Goal: Task Accomplishment & Management: Complete application form

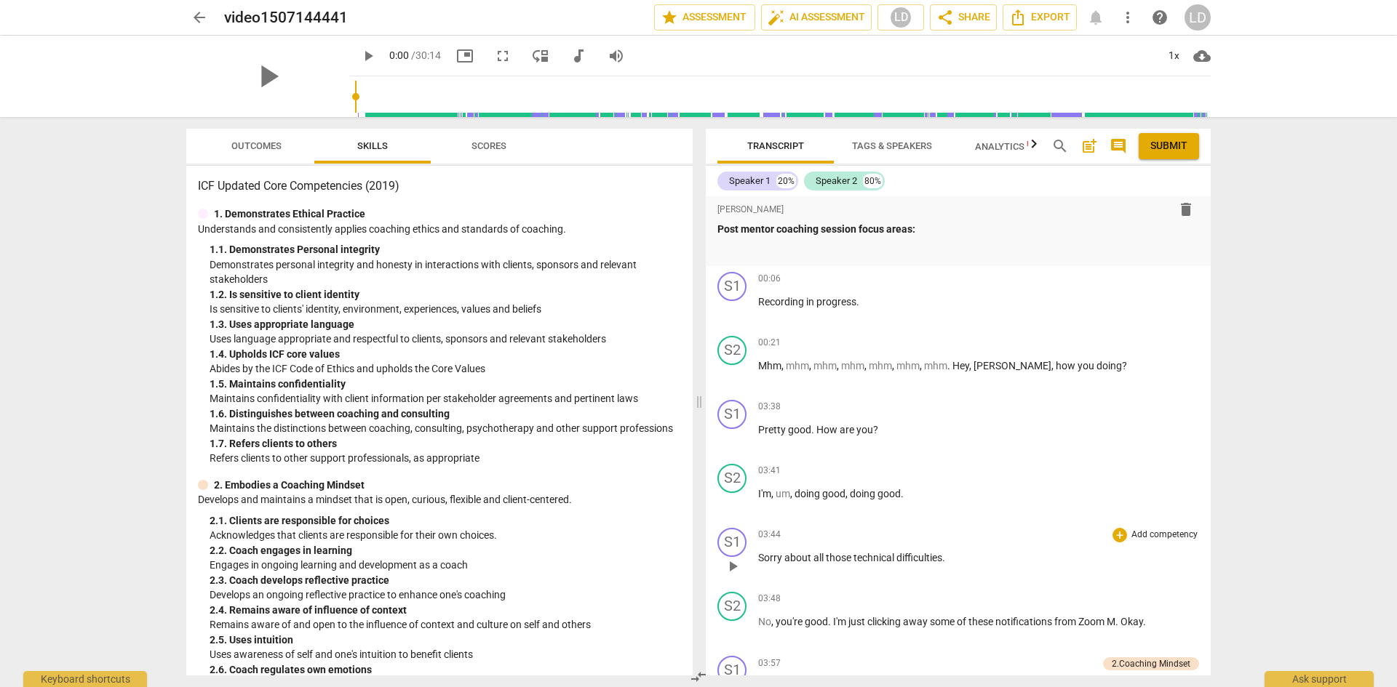
scroll to position [727, 0]
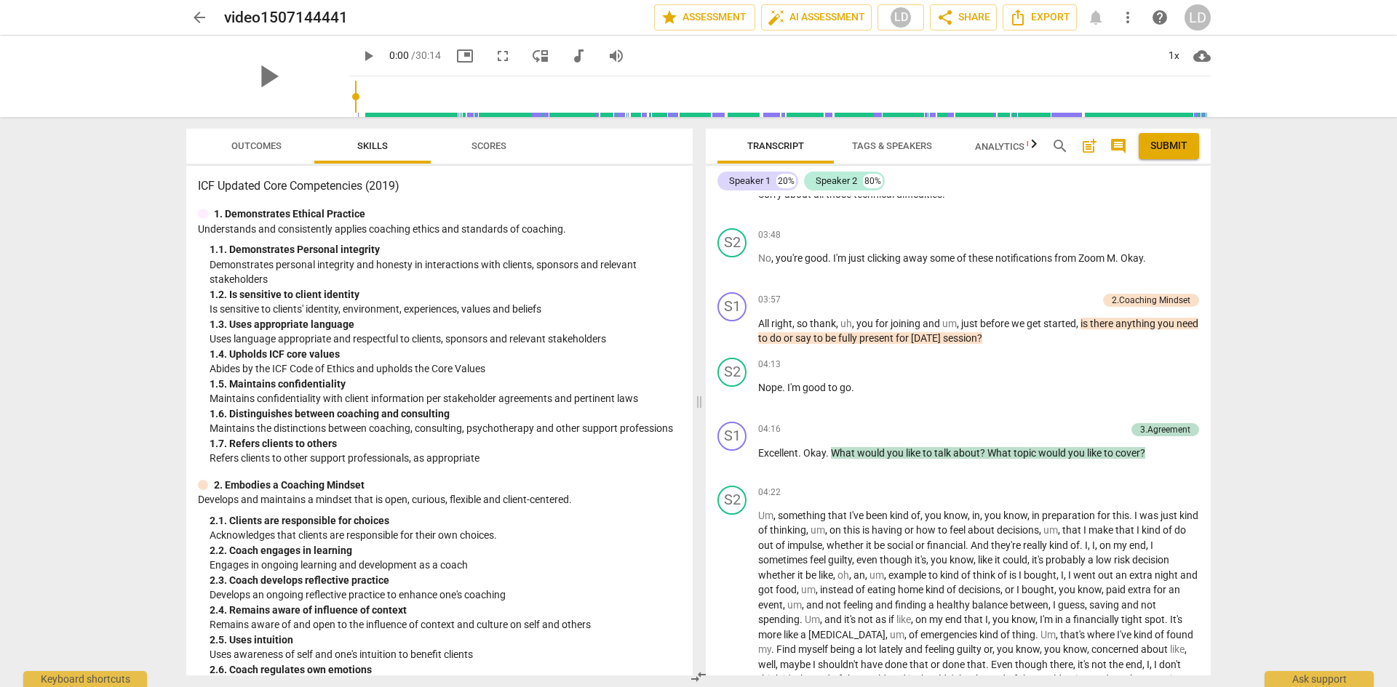
click at [241, 144] on span "Outcomes" at bounding box center [256, 145] width 50 height 11
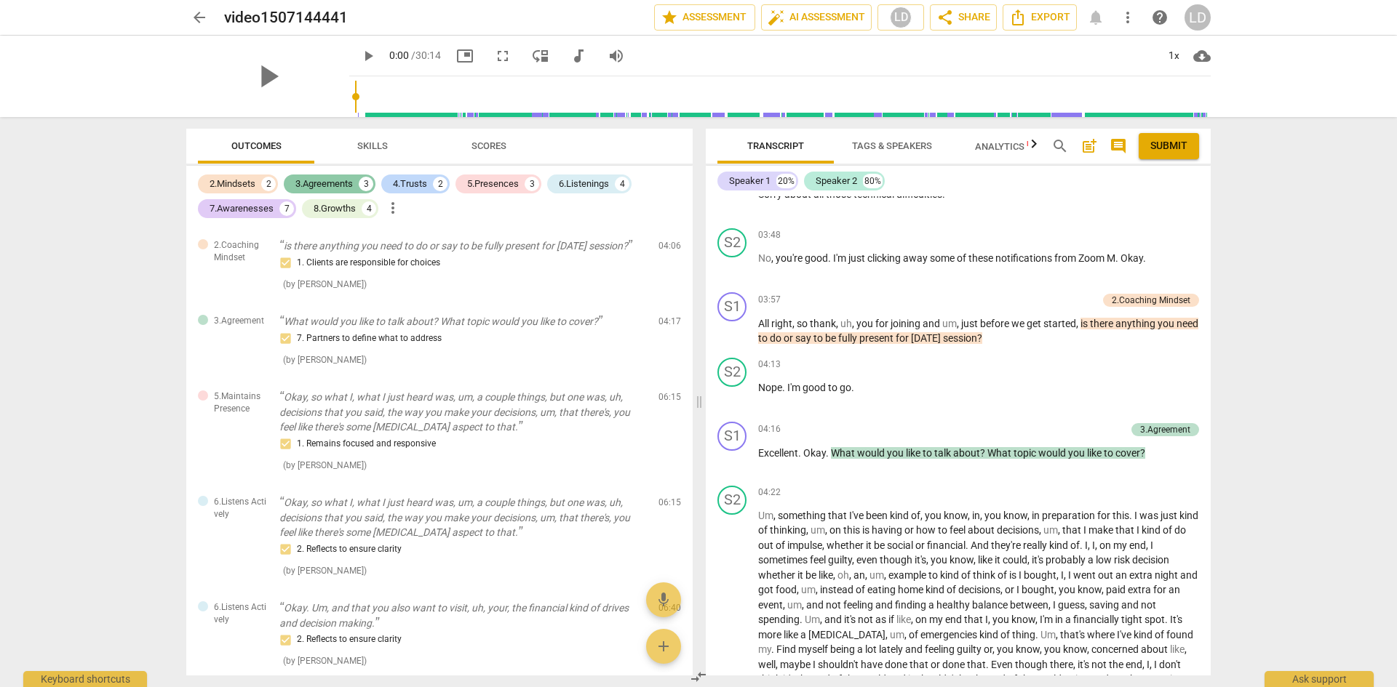
click at [333, 181] on div "3.Agreements" at bounding box center [323, 184] width 57 height 15
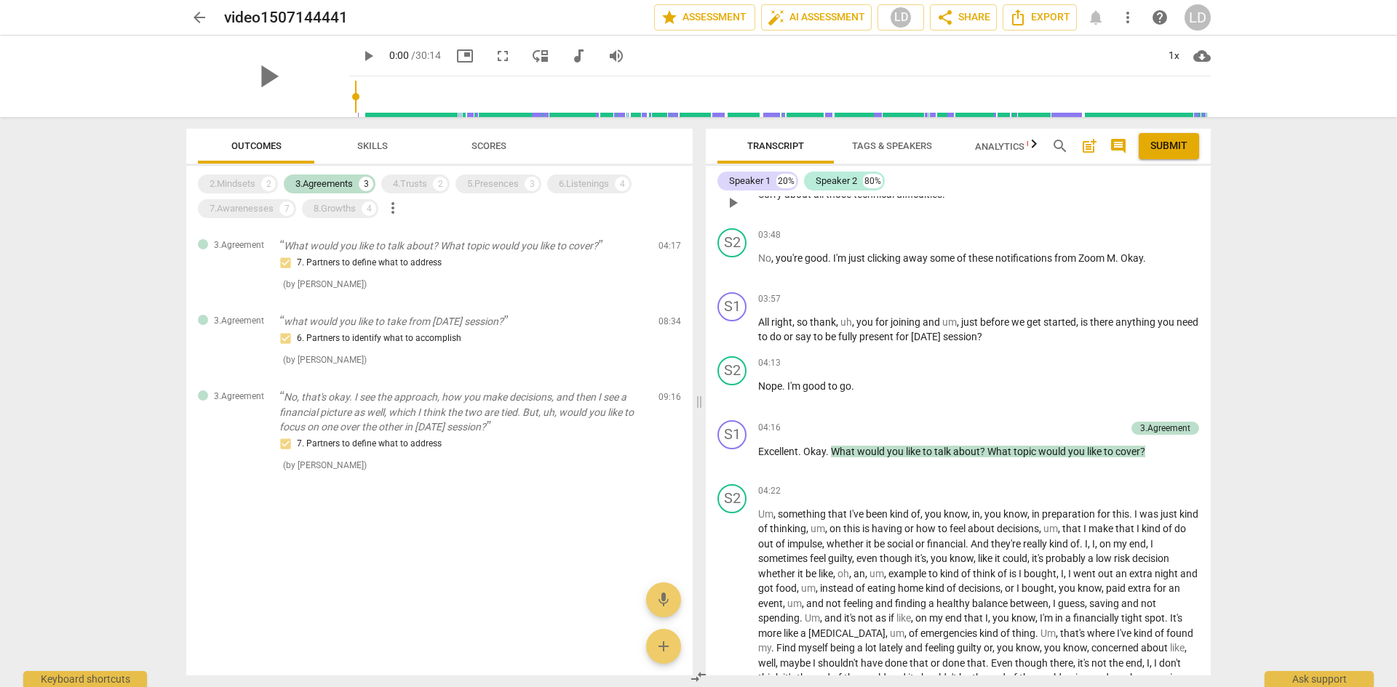
scroll to position [364, 0]
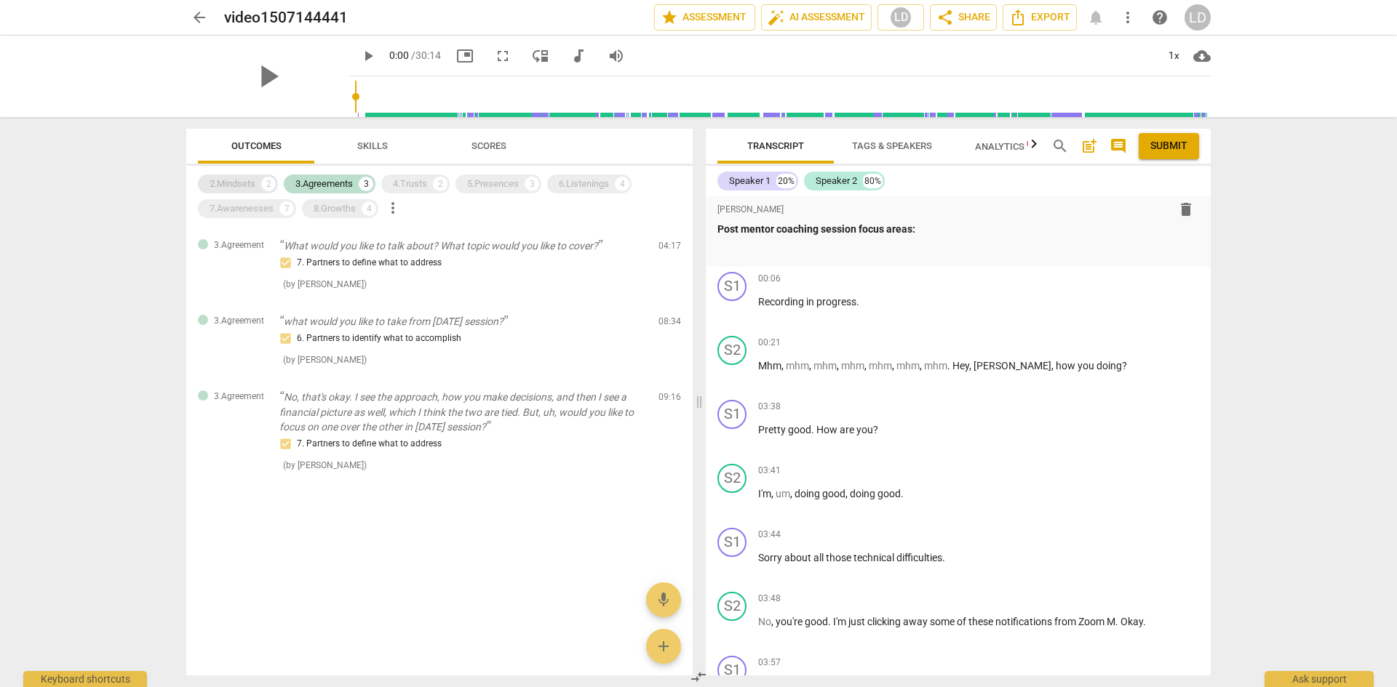
click at [241, 182] on div "2.Mindsets" at bounding box center [232, 184] width 46 height 15
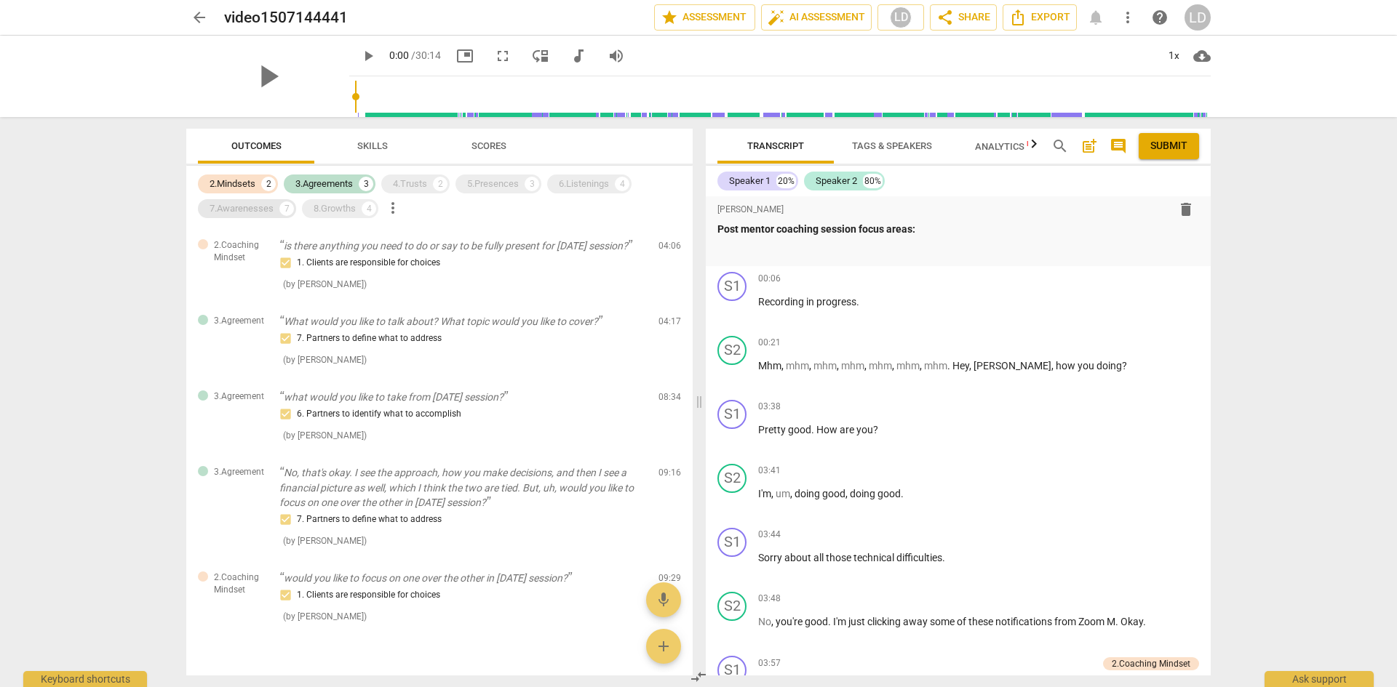
drag, startPoint x: 235, startPoint y: 213, endPoint x: 252, endPoint y: 213, distance: 17.5
click at [235, 214] on div "7.Awarenesses" at bounding box center [241, 208] width 64 height 15
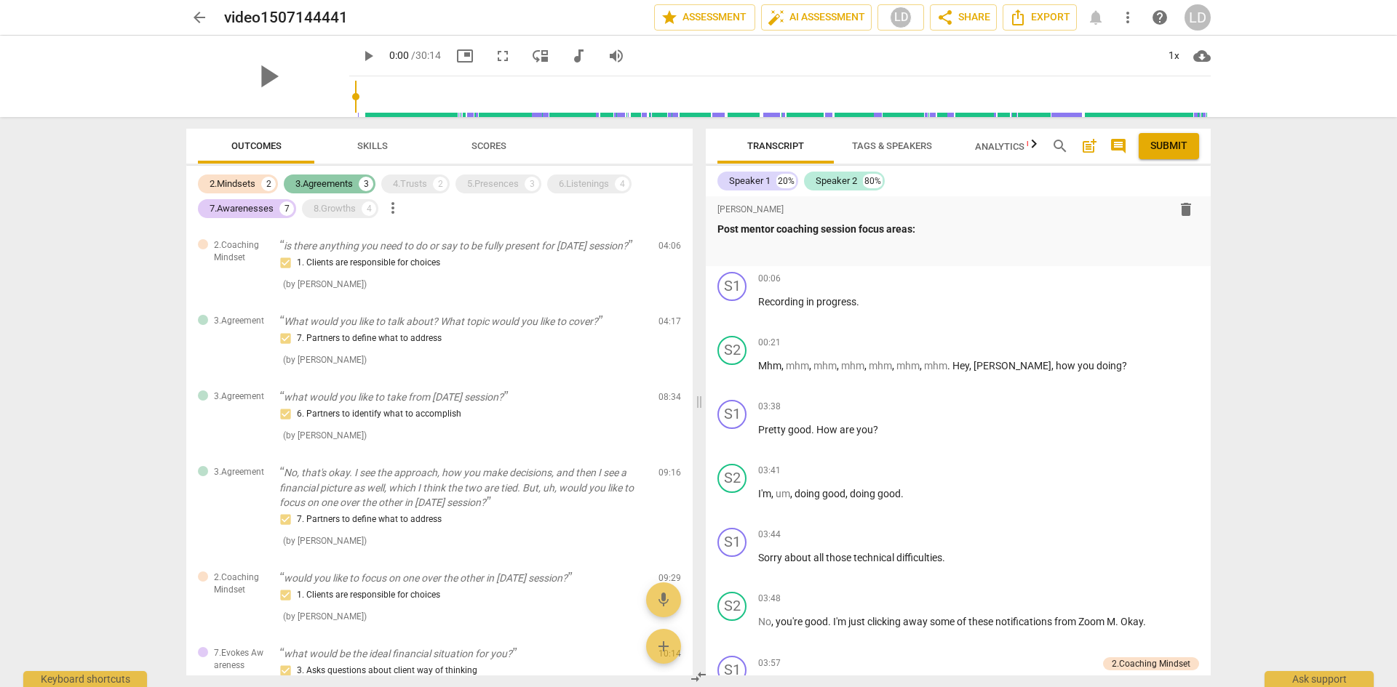
click at [340, 186] on div "3.Agreements" at bounding box center [323, 184] width 57 height 15
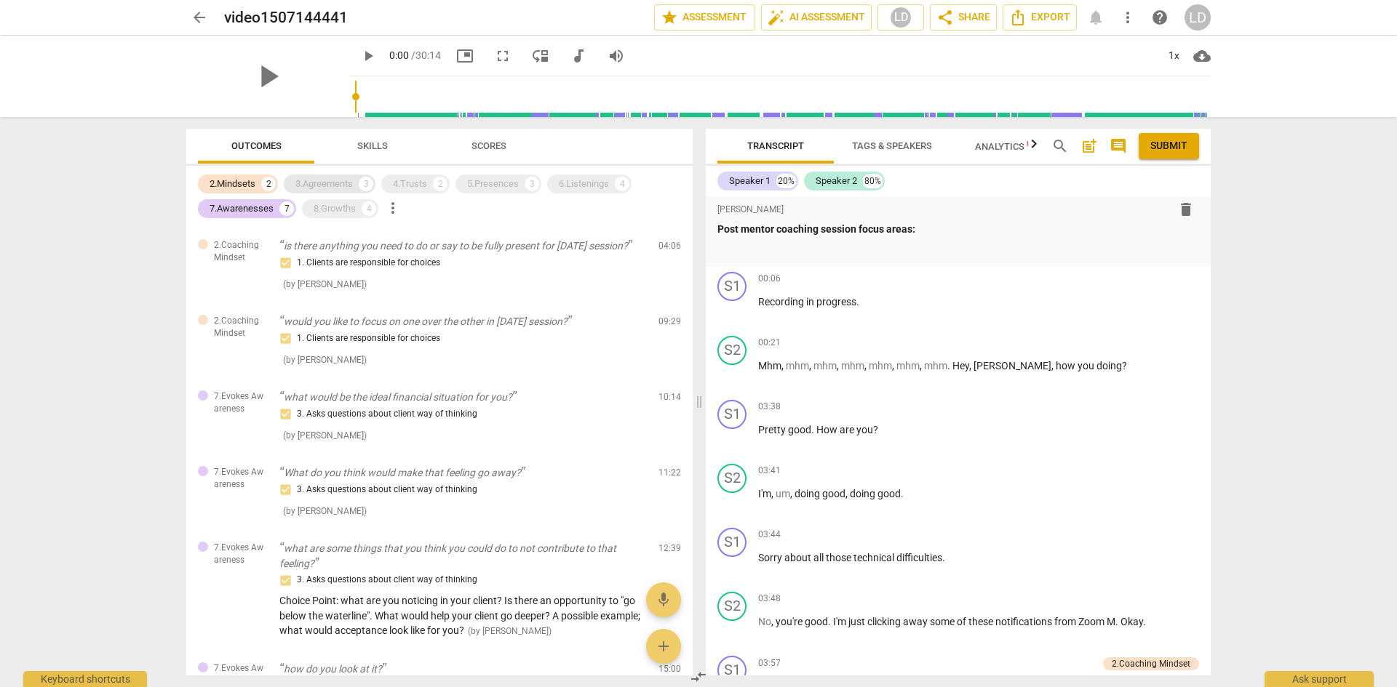
click at [298, 175] on div "3.Agreements 3" at bounding box center [330, 184] width 92 height 19
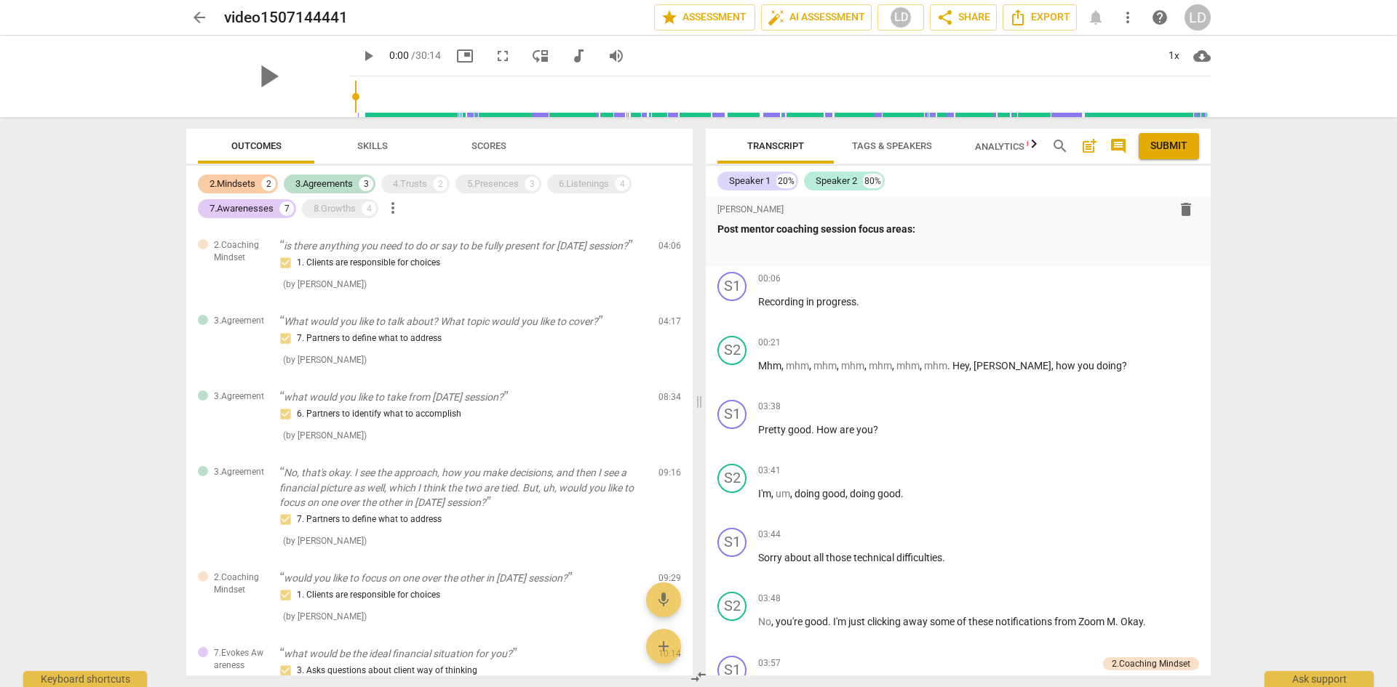
click at [225, 178] on div "2.Mindsets" at bounding box center [232, 184] width 46 height 15
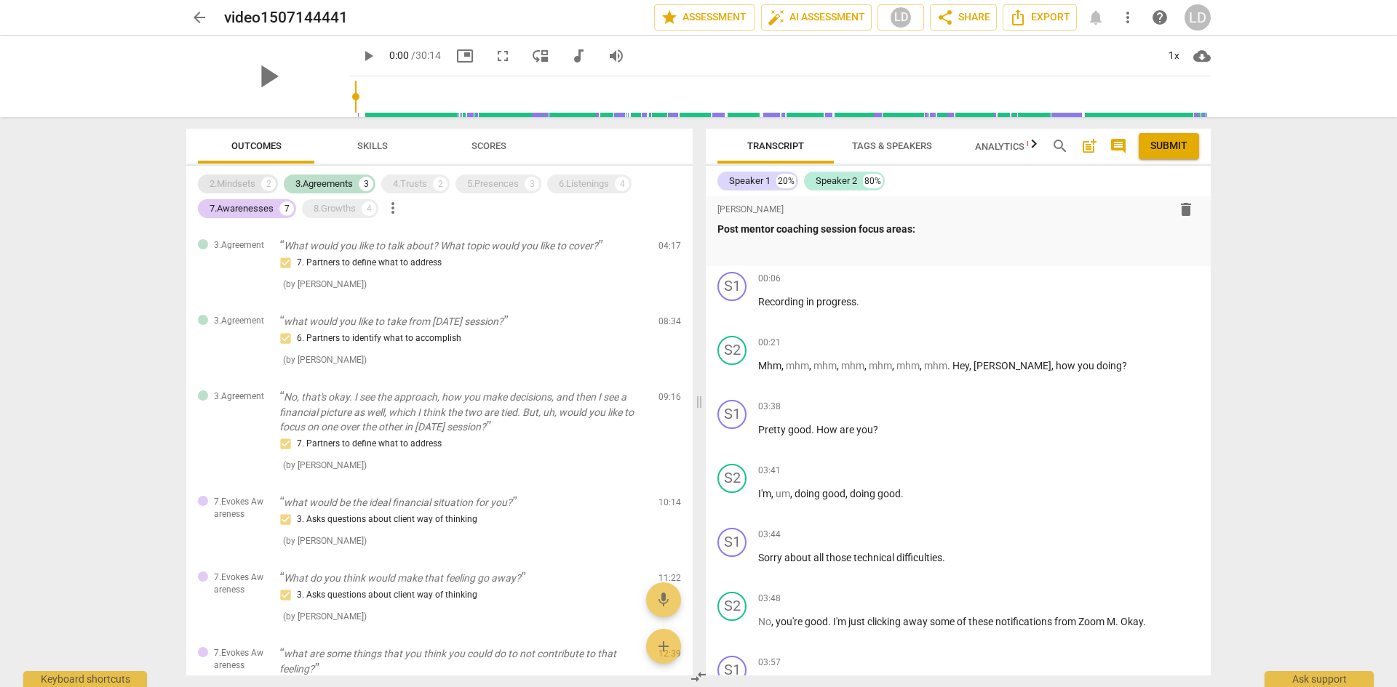
click at [225, 178] on div "2.Mindsets" at bounding box center [232, 184] width 46 height 15
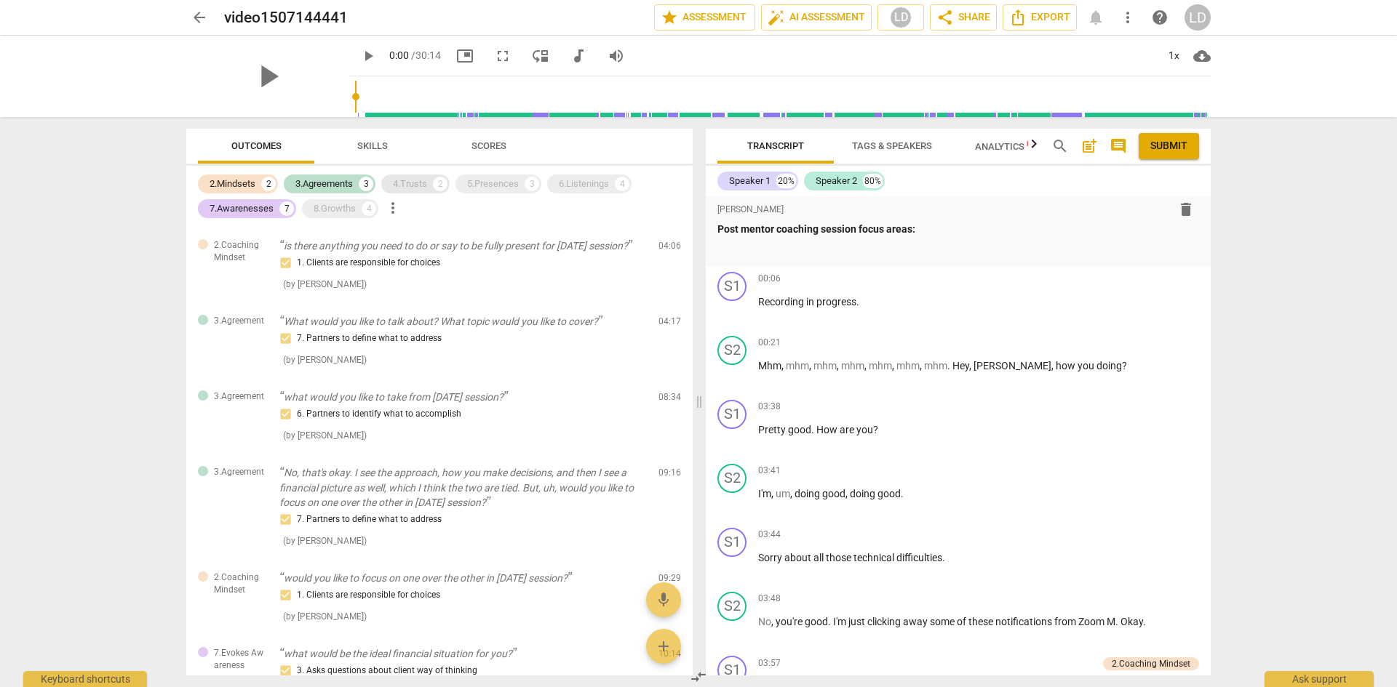
click at [422, 190] on div "4.Trusts" at bounding box center [410, 184] width 34 height 15
drag, startPoint x: 491, startPoint y: 183, endPoint x: 535, endPoint y: 180, distance: 43.7
click at [493, 183] on div "5.Presences" at bounding box center [493, 184] width 52 height 15
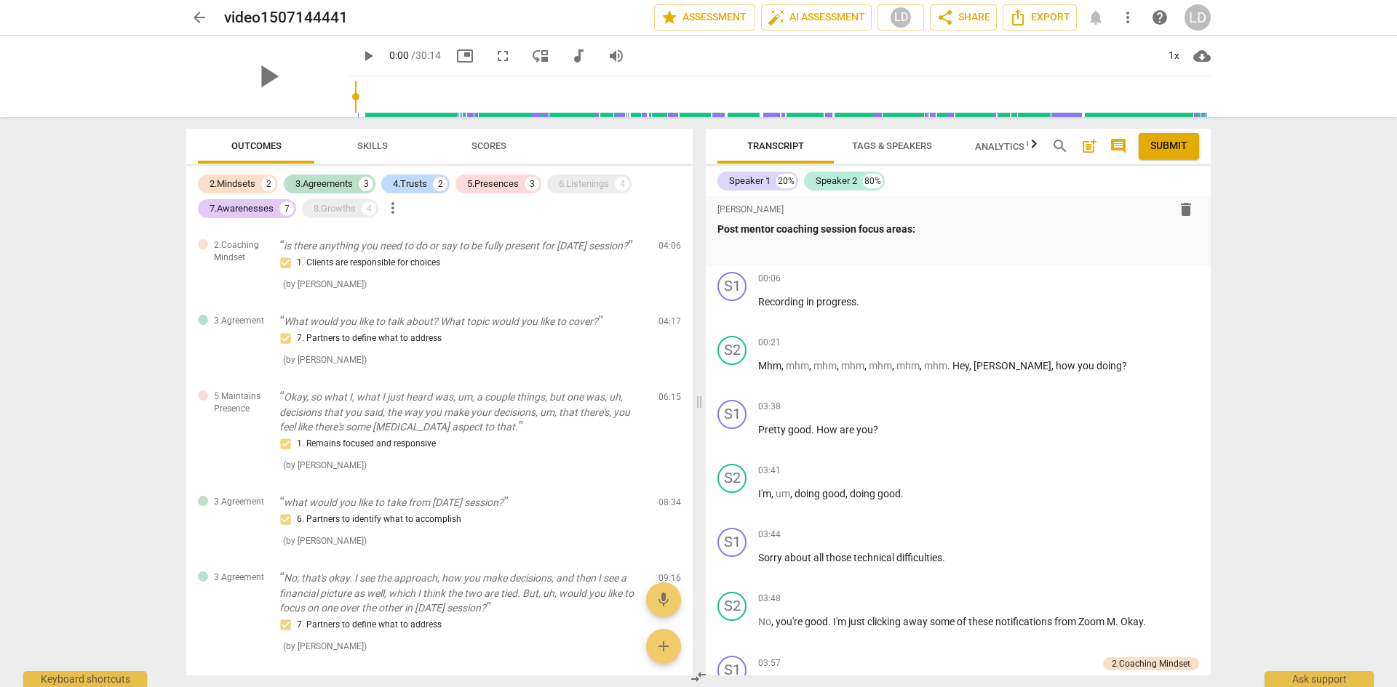
click at [575, 183] on div "6.Listenings" at bounding box center [584, 184] width 50 height 15
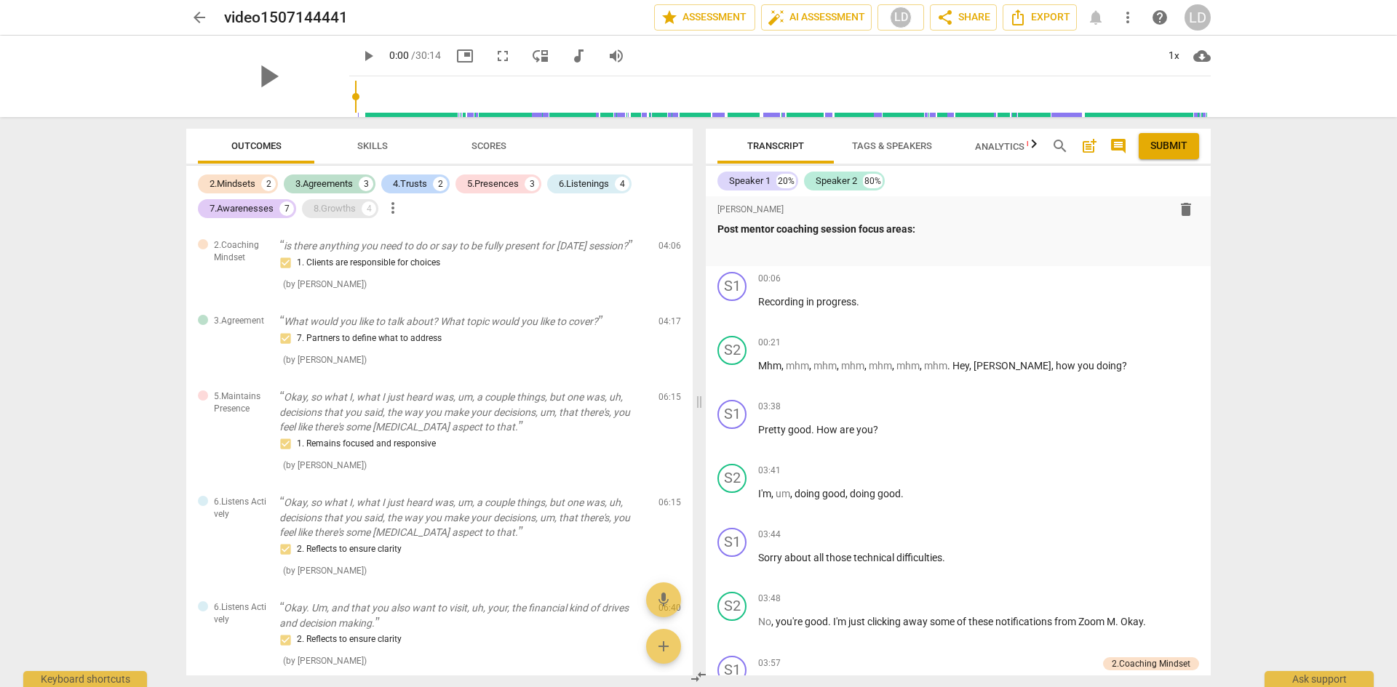
click at [328, 209] on div "8.Growths" at bounding box center [335, 208] width 42 height 15
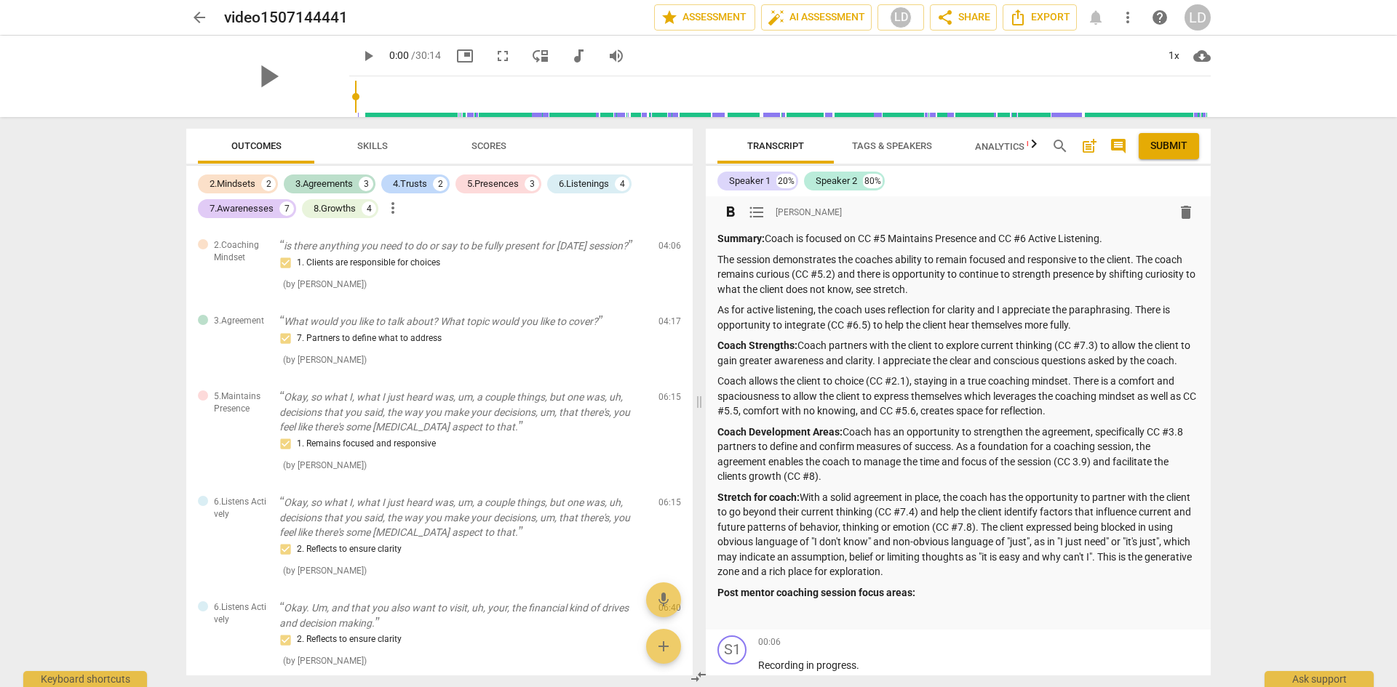
click at [967, 604] on div "Summary: Coach is focused on CC #5 Maintains Presence and CC #6 Active Listenin…" at bounding box center [958, 426] width 482 height 390
click at [993, 616] on p "[PERSON_NAME] and I discussed her new development areas" at bounding box center [958, 613] width 482 height 15
click at [756, 217] on span "format_list_bulleted" at bounding box center [756, 212] width 17 height 17
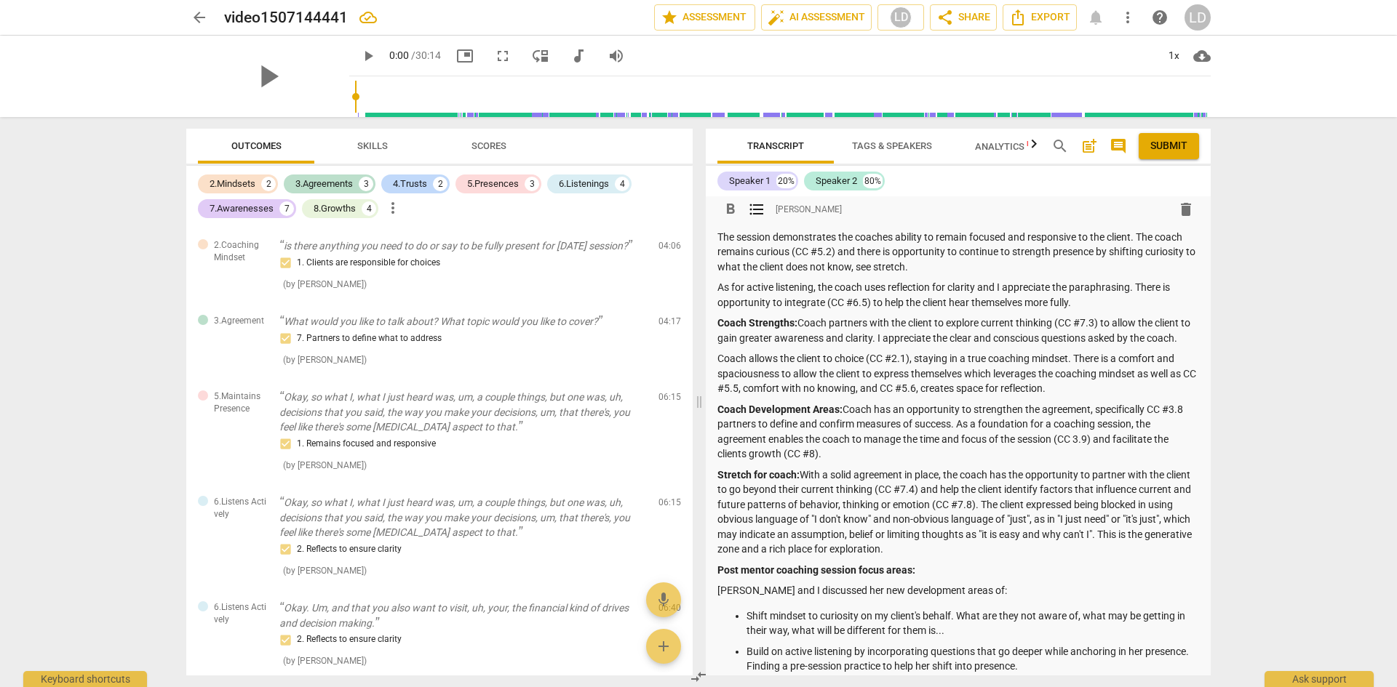
scroll to position [44, 0]
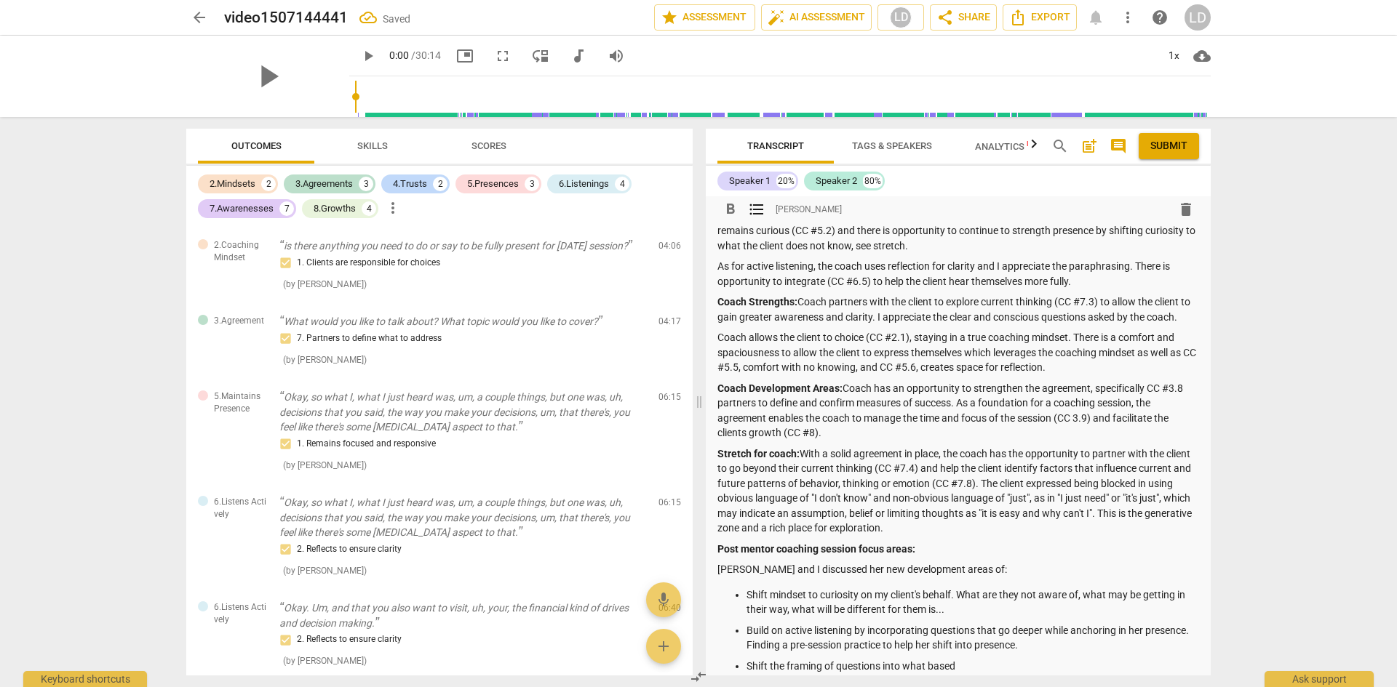
click at [848, 668] on p "Shift the framing of questions into what based" at bounding box center [972, 666] width 452 height 15
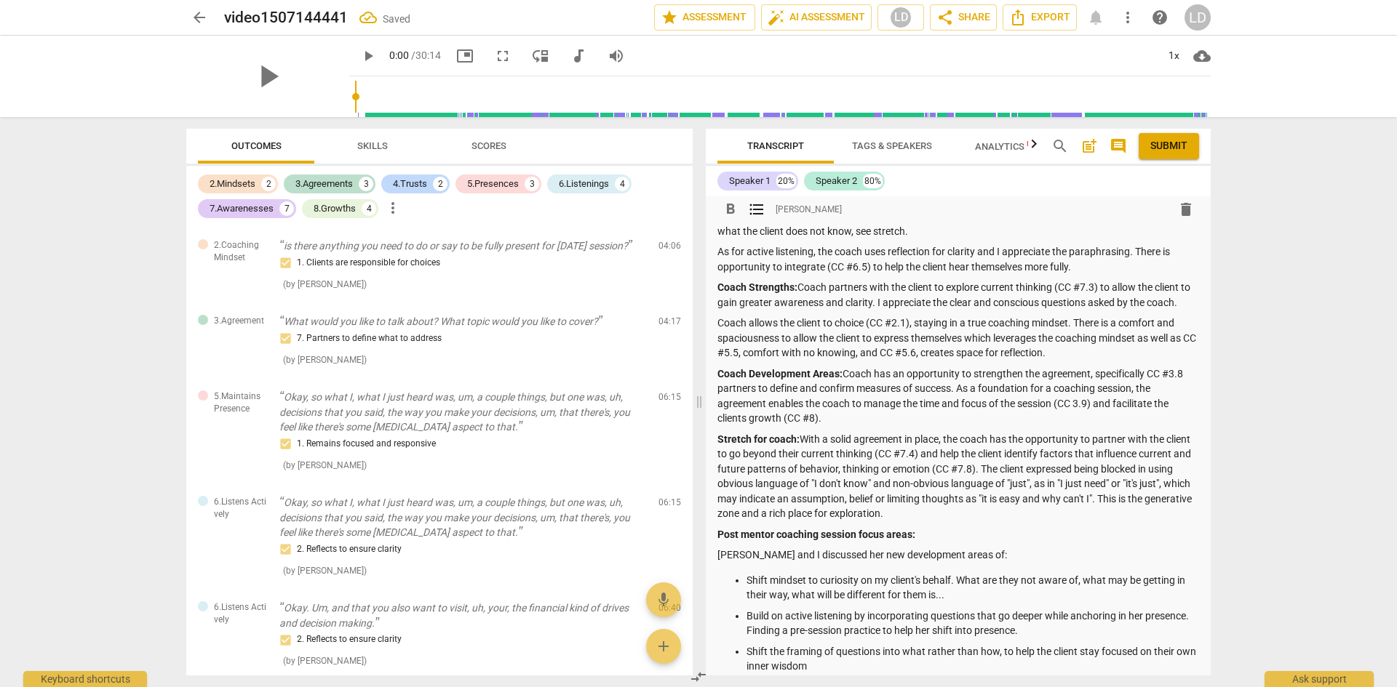
click at [909, 653] on p "Shift the framing of questions into what rather than how, to help the client st…" at bounding box center [972, 659] width 452 height 30
click at [901, 668] on p "Shift the framing of questions into what rather than how, to help the client st…" at bounding box center [972, 659] width 452 height 30
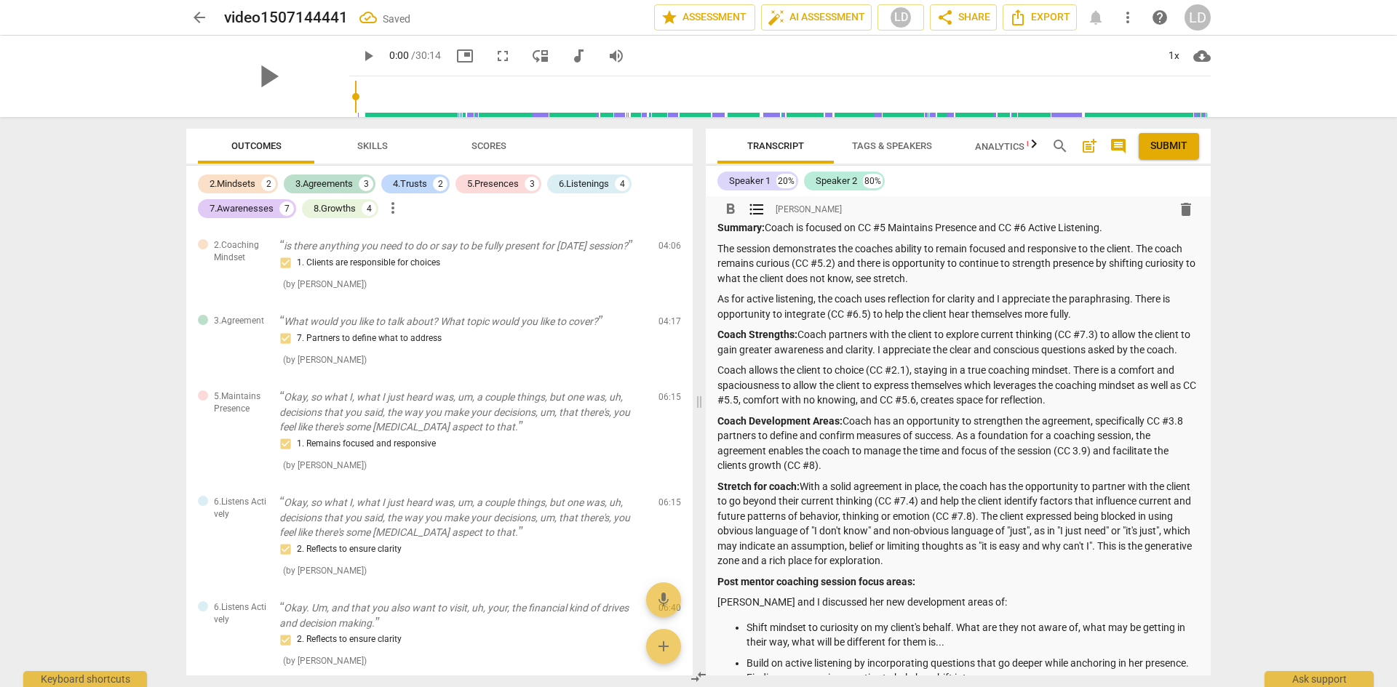
scroll to position [0, 0]
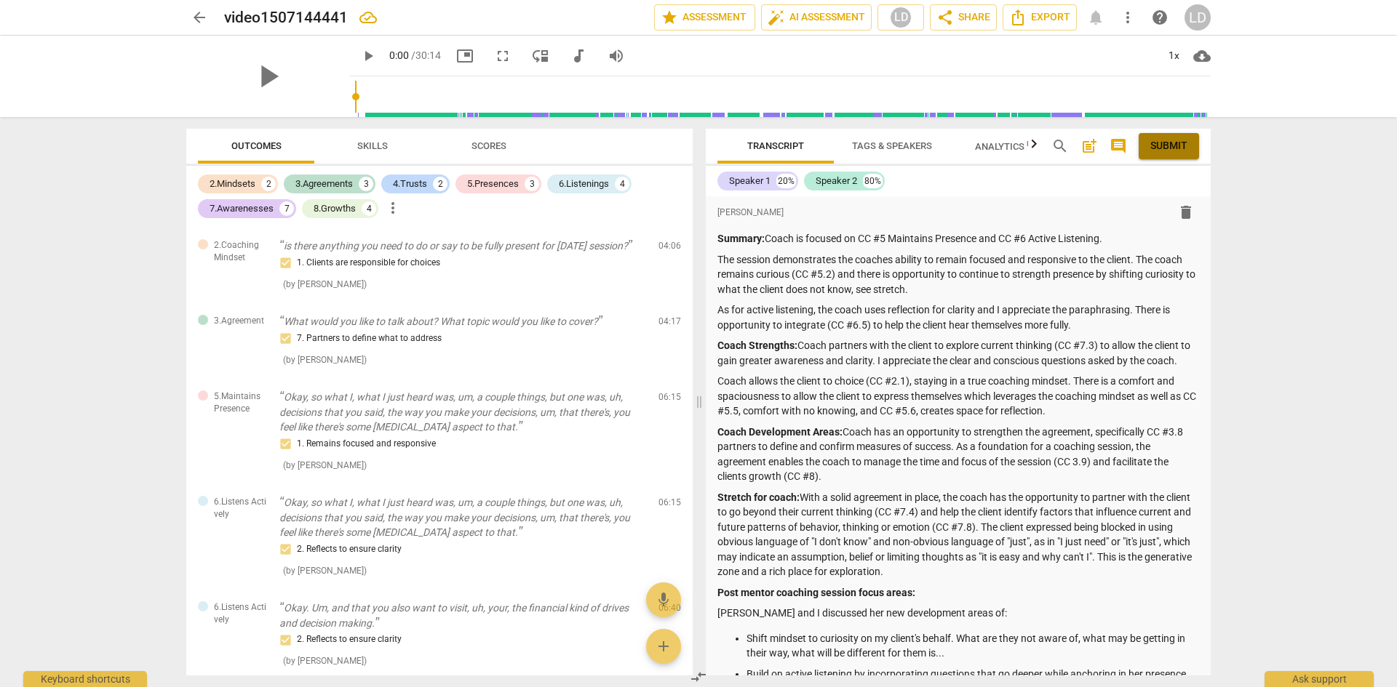
click at [1173, 139] on span "Submit" at bounding box center [1168, 146] width 37 height 15
